Goal: Transaction & Acquisition: Purchase product/service

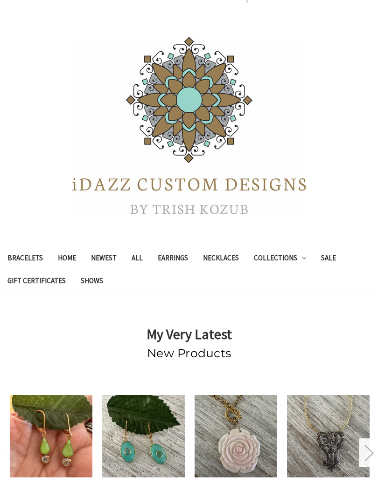
scroll to position [17, 0]
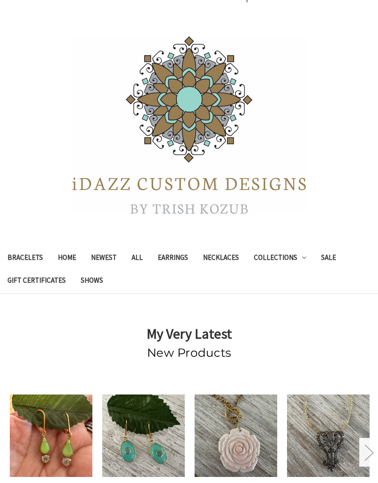
click at [332, 255] on link "Sale" at bounding box center [328, 258] width 30 height 23
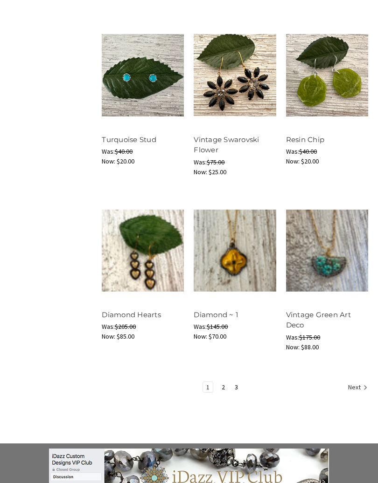
scroll to position [906, 0]
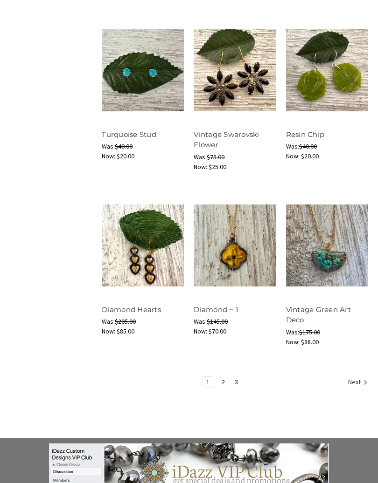
click at [357, 379] on link "Next" at bounding box center [355, 383] width 23 height 12
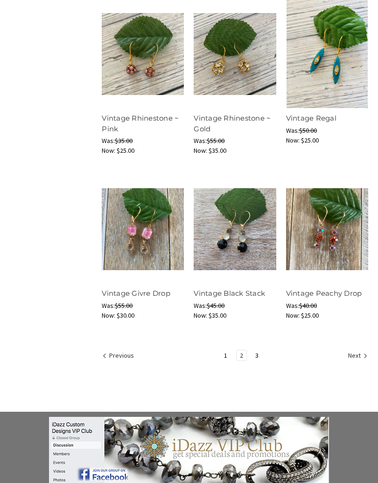
scroll to position [918, 0]
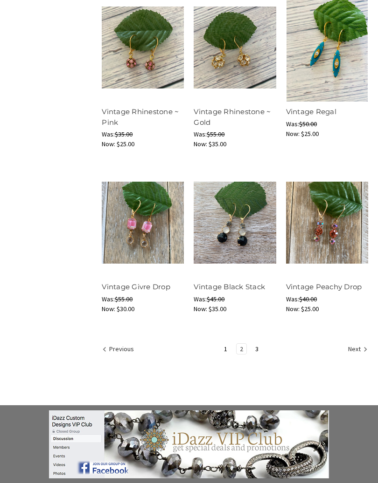
click at [357, 348] on link "Next" at bounding box center [355, 350] width 23 height 12
